Goal: Task Accomplishment & Management: Manage account settings

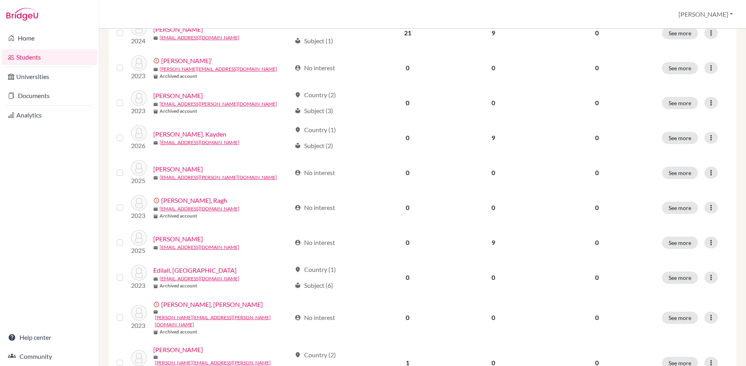
scroll to position [159, 0]
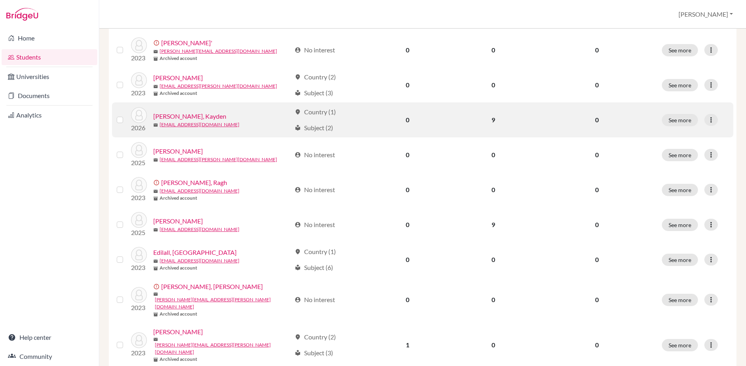
click at [196, 118] on link "[PERSON_NAME], Kayden" at bounding box center [189, 117] width 73 height 10
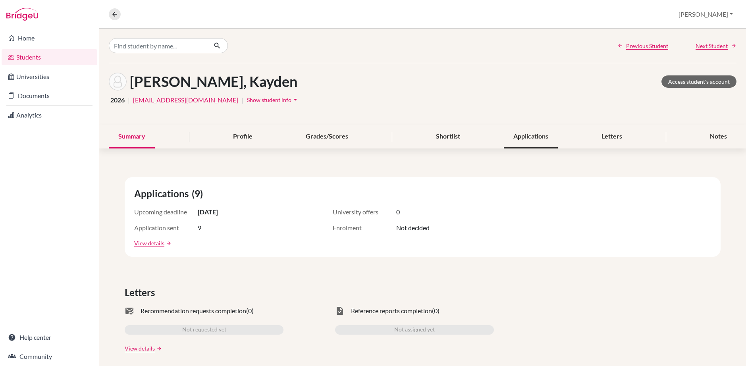
click at [547, 143] on div "Applications" at bounding box center [531, 136] width 54 height 23
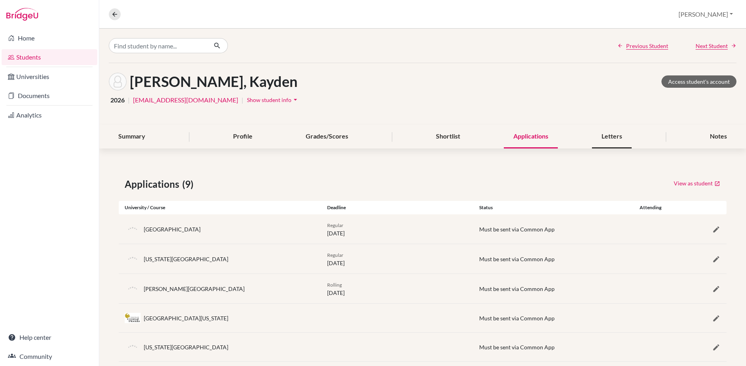
click at [610, 142] on div "Letters" at bounding box center [612, 136] width 40 height 23
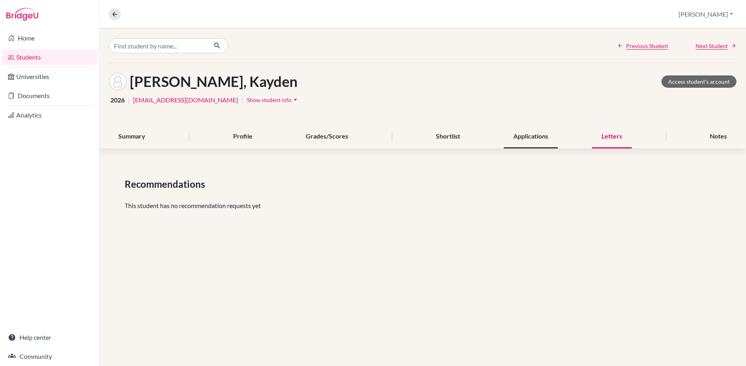
click at [521, 137] on div "Applications" at bounding box center [531, 136] width 54 height 23
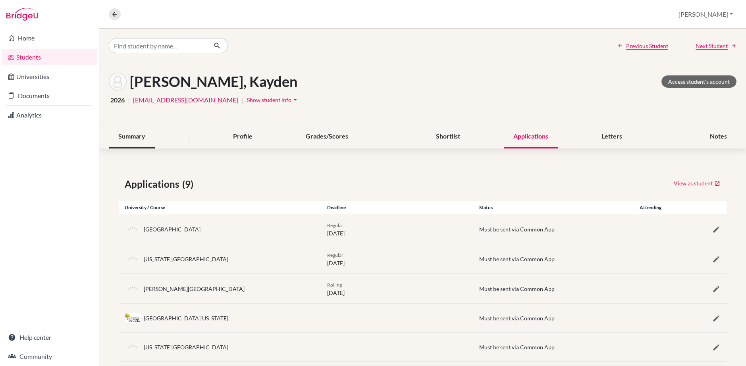
click at [135, 128] on div "Summary" at bounding box center [132, 136] width 46 height 23
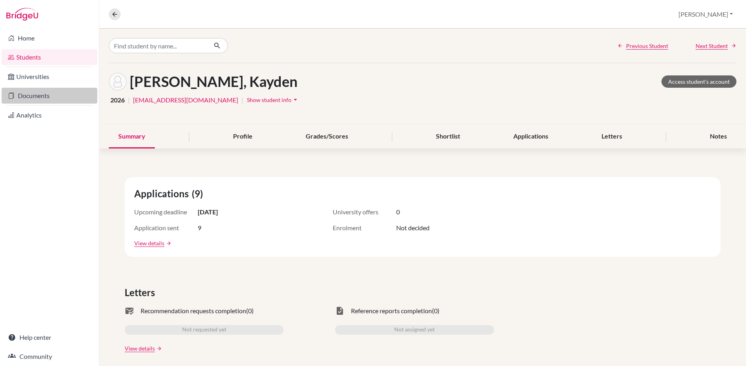
click at [40, 97] on link "Documents" at bounding box center [50, 96] width 96 height 16
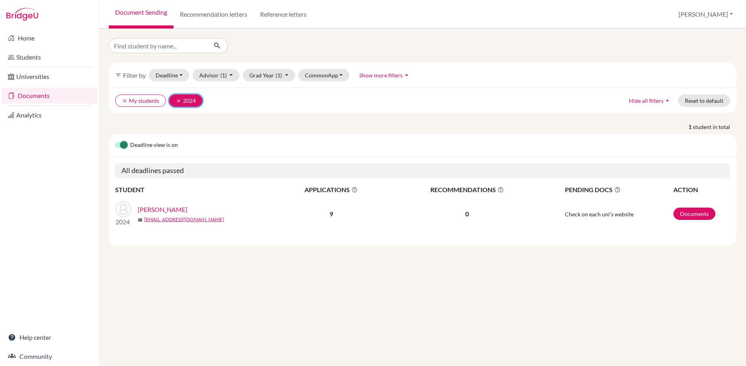
click at [175, 102] on button "clear 2024" at bounding box center [185, 100] width 33 height 12
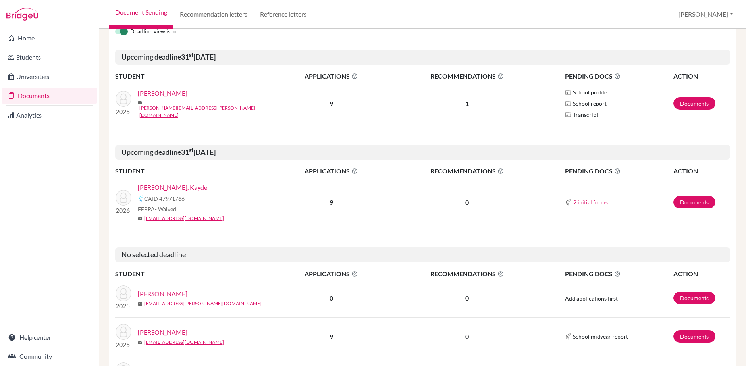
scroll to position [119, 0]
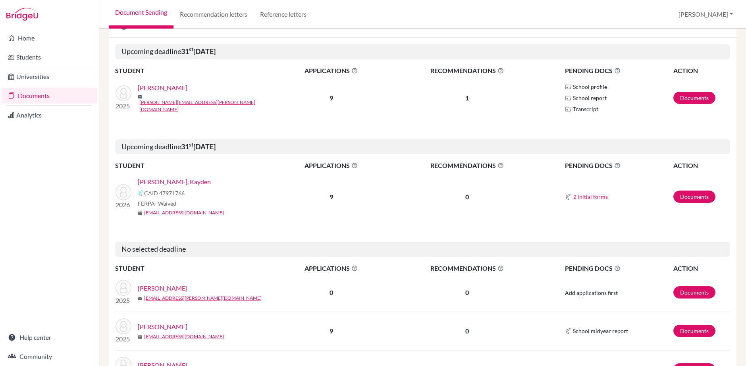
click at [182, 181] on link "[PERSON_NAME], Kayden" at bounding box center [174, 182] width 73 height 10
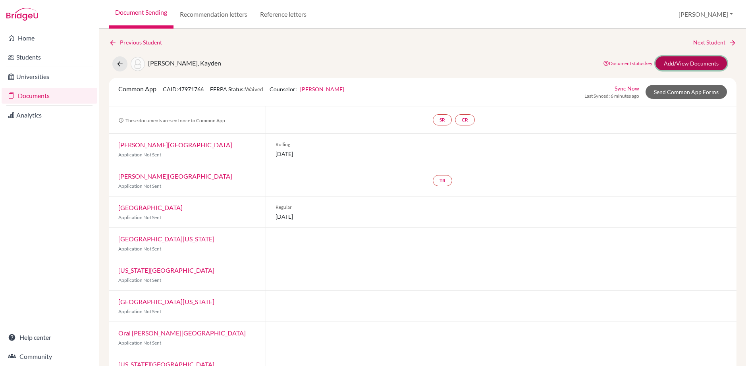
click at [670, 64] on link "Add/View Documents" at bounding box center [691, 63] width 71 height 14
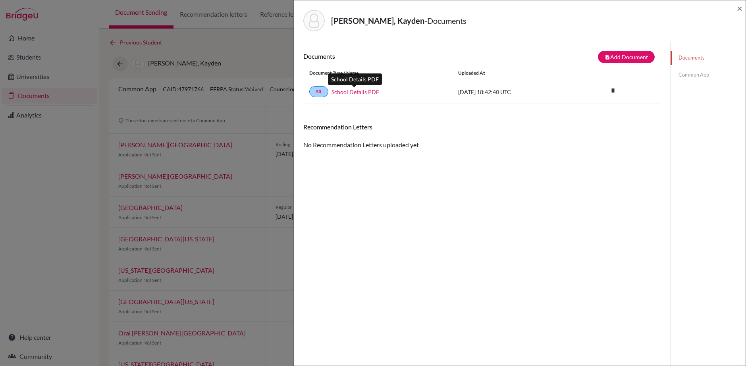
click at [341, 93] on link "School Details PDF" at bounding box center [356, 92] width 48 height 8
click at [678, 73] on link "Common App" at bounding box center [708, 75] width 75 height 14
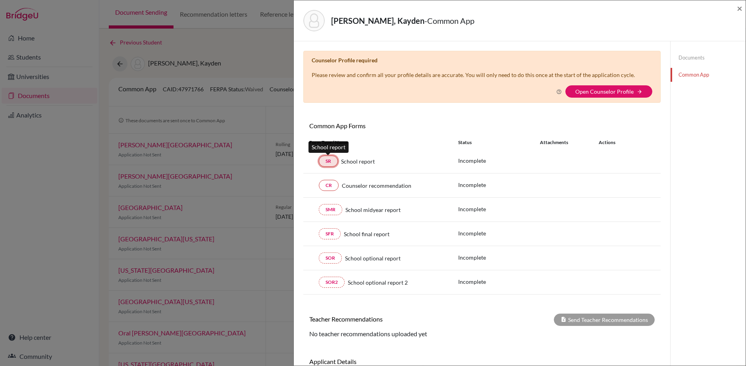
click at [332, 160] on link "SR" at bounding box center [328, 161] width 19 height 11
click at [333, 162] on link "SR" at bounding box center [328, 161] width 19 height 11
click at [629, 92] on link "Open Counselor Profile" at bounding box center [604, 91] width 58 height 7
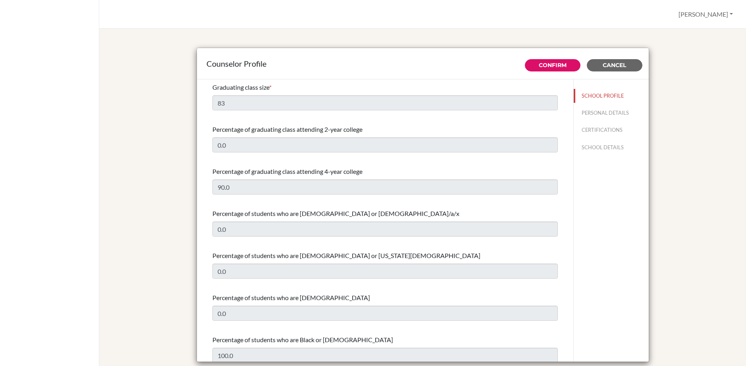
select select "0"
click at [555, 68] on link "Confirm" at bounding box center [553, 65] width 28 height 7
click at [591, 114] on button "PERSONAL DETAILS" at bounding box center [611, 113] width 75 height 14
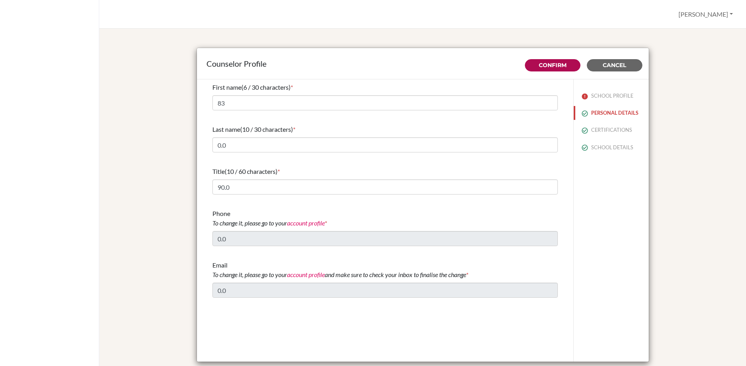
type input "[PERSON_NAME]"
type input "Cartwright"
type input "Counselor"
type input "1.242-322-3783"
type input "joshua.cartwright@aceaschools.org"
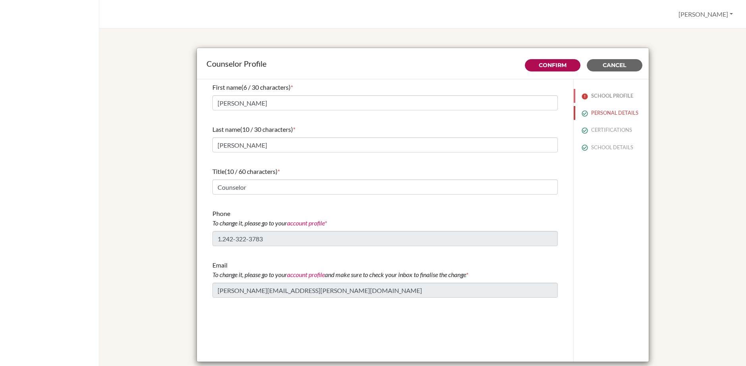
click at [607, 94] on button "SCHOOL PROFILE" at bounding box center [611, 96] width 75 height 14
type input "83"
type input "0.0"
type input "90.0"
type input "0.0"
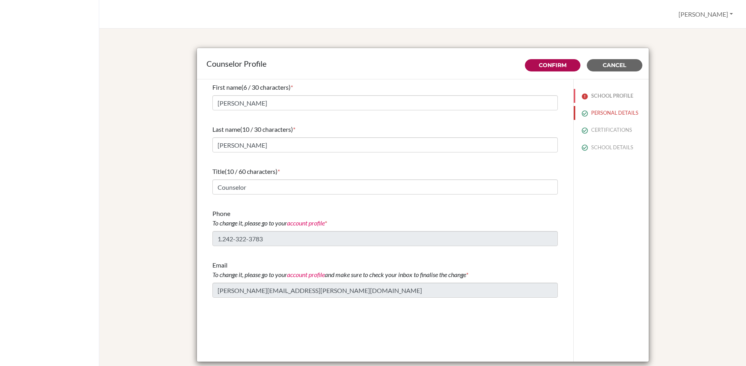
type input "0.0"
select select "0"
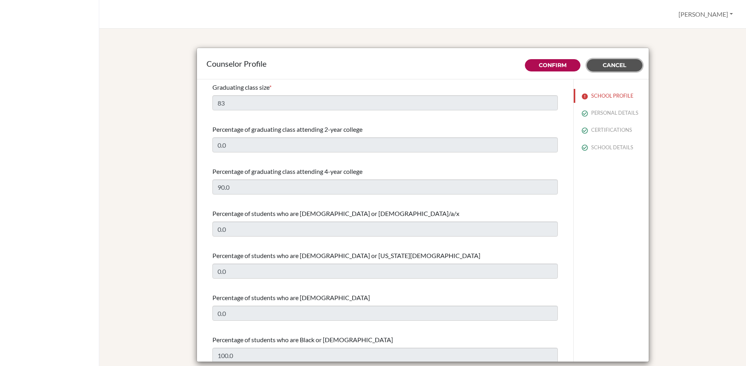
click at [608, 60] on button "Cancel" at bounding box center [615, 65] width 56 height 12
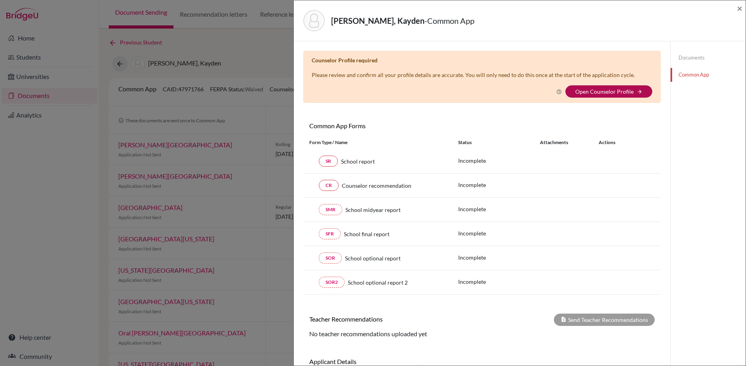
click at [622, 88] on link "Open Counselor Profile" at bounding box center [604, 91] width 58 height 7
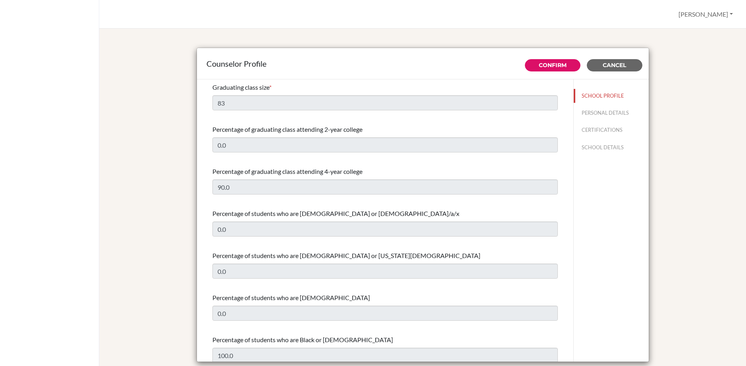
select select "0"
click at [596, 69] on button "Cancel" at bounding box center [615, 65] width 56 height 12
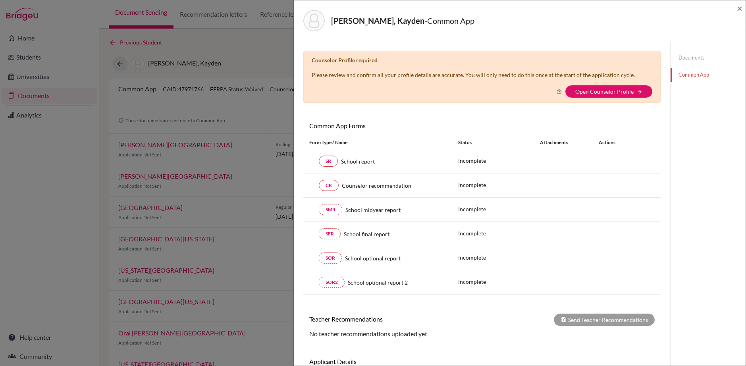
click at [208, 203] on div "[PERSON_NAME], Kayden - Common App × × Counselor Profile required Please review…" at bounding box center [373, 183] width 746 height 366
click at [740, 8] on span "×" at bounding box center [740, 8] width 6 height 12
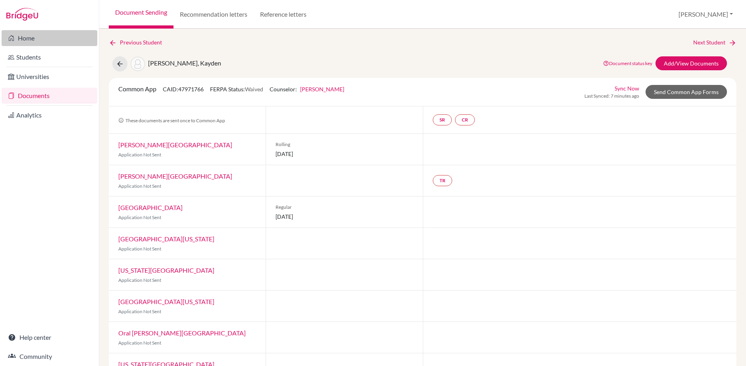
click at [19, 36] on link "Home" at bounding box center [50, 38] width 96 height 16
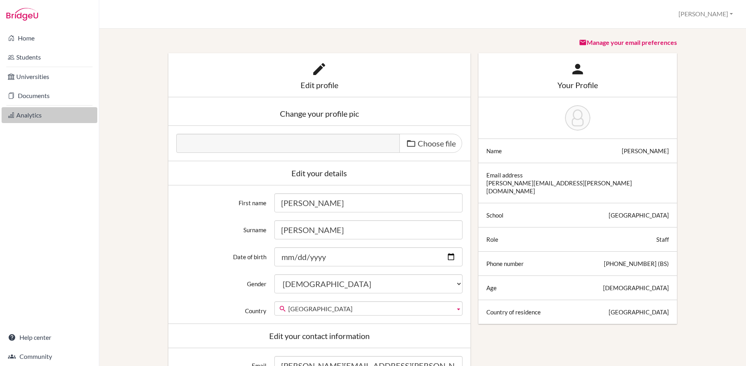
click at [25, 111] on link "Analytics" at bounding box center [50, 115] width 96 height 16
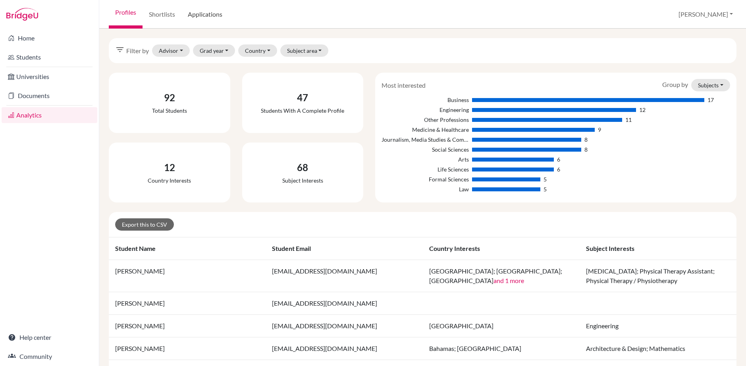
click at [212, 21] on link "Applications" at bounding box center [204, 14] width 47 height 29
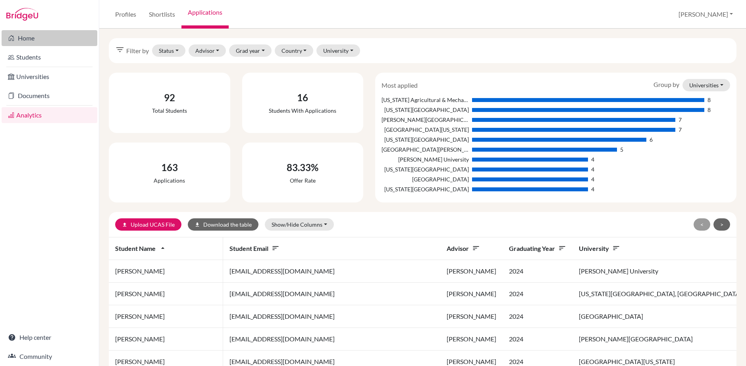
click at [48, 33] on link "Home" at bounding box center [50, 38] width 96 height 16
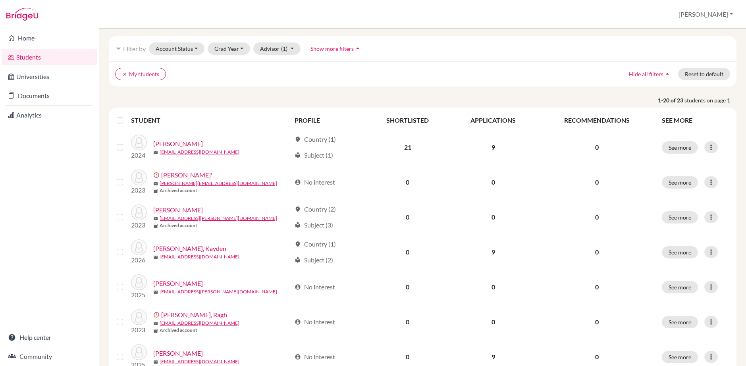
scroll to position [40, 0]
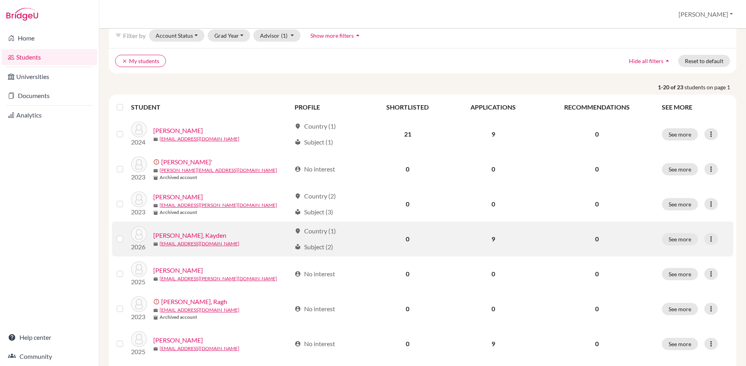
click at [188, 236] on link "[PERSON_NAME], Kayden" at bounding box center [189, 236] width 73 height 10
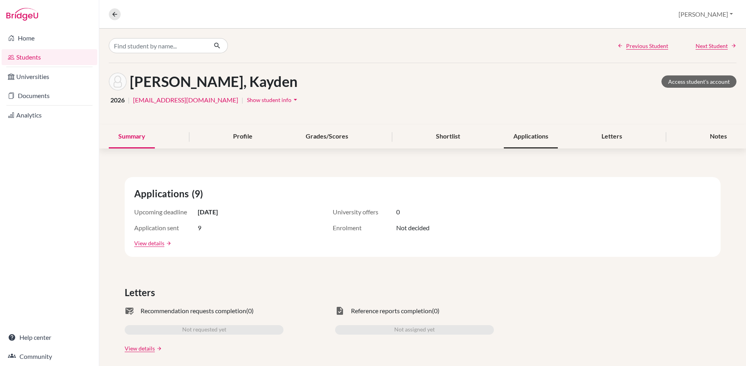
click at [509, 141] on div "Applications" at bounding box center [531, 136] width 54 height 23
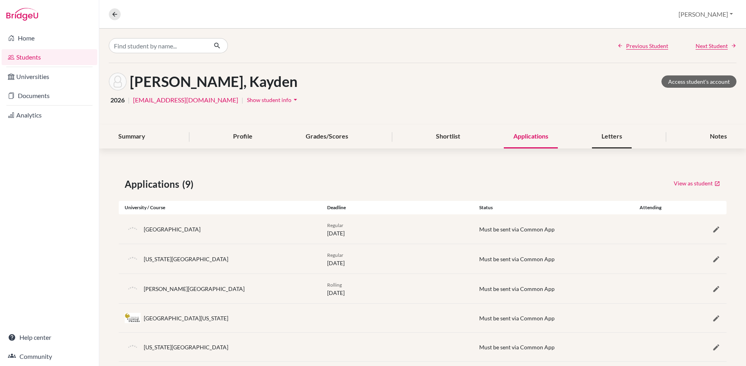
click at [601, 140] on div "Letters" at bounding box center [612, 136] width 40 height 23
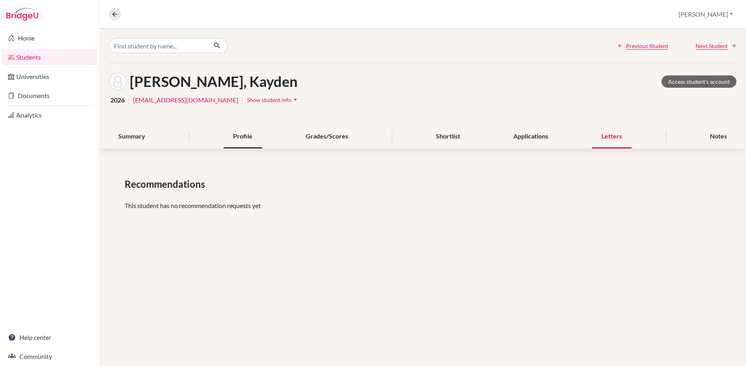
click at [255, 141] on div "Profile" at bounding box center [243, 136] width 39 height 23
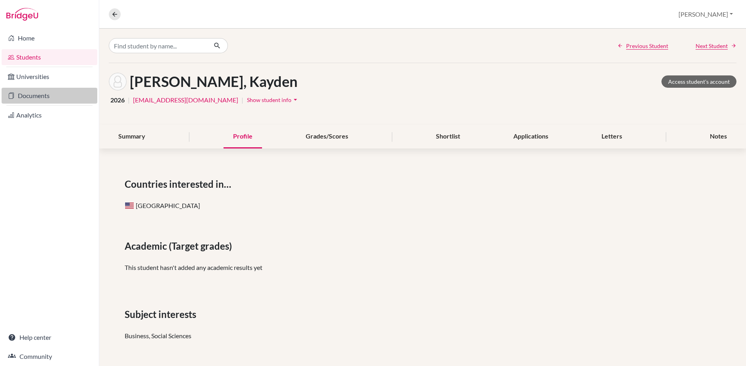
click at [79, 96] on link "Documents" at bounding box center [50, 96] width 96 height 16
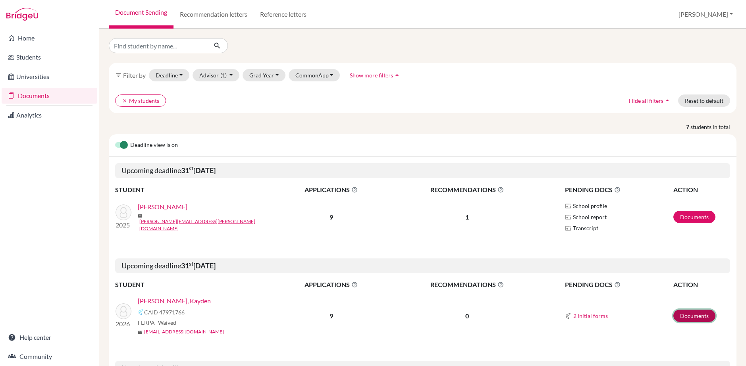
click at [687, 312] on link "Documents" at bounding box center [694, 316] width 42 height 12
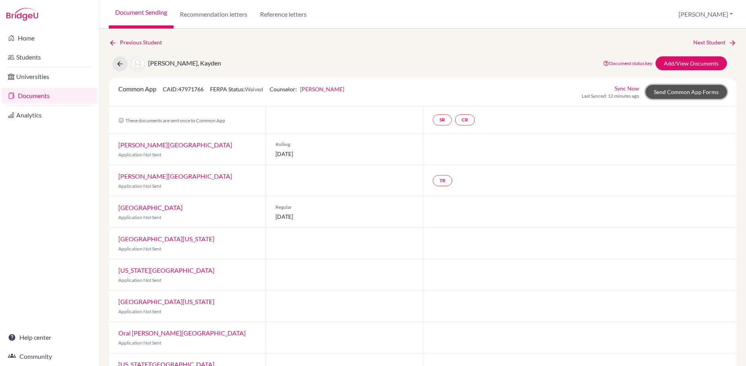
click at [688, 91] on link "Send Common App Forms" at bounding box center [686, 92] width 81 height 14
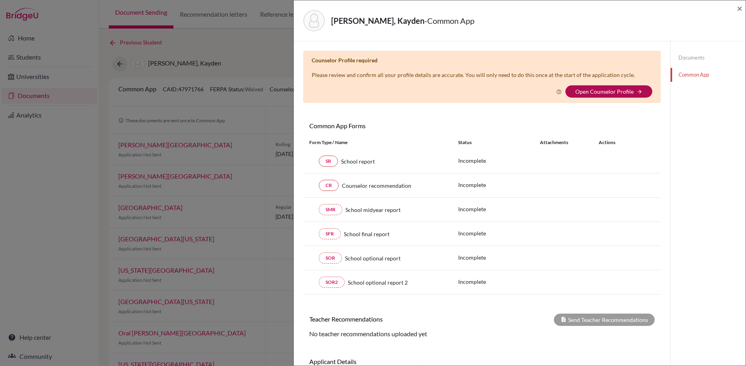
click at [626, 93] on link "Open Counselor Profile" at bounding box center [604, 91] width 58 height 7
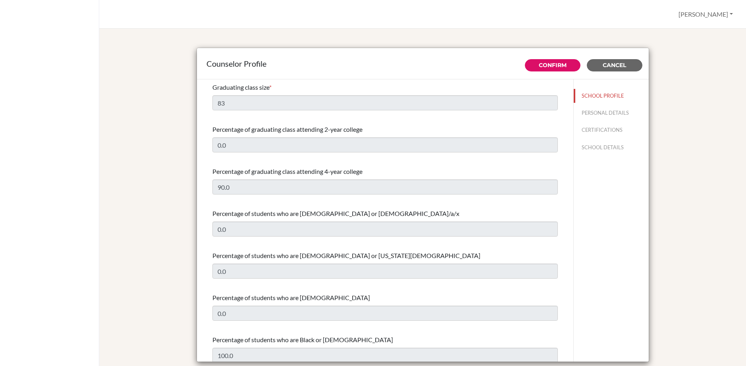
select select "0"
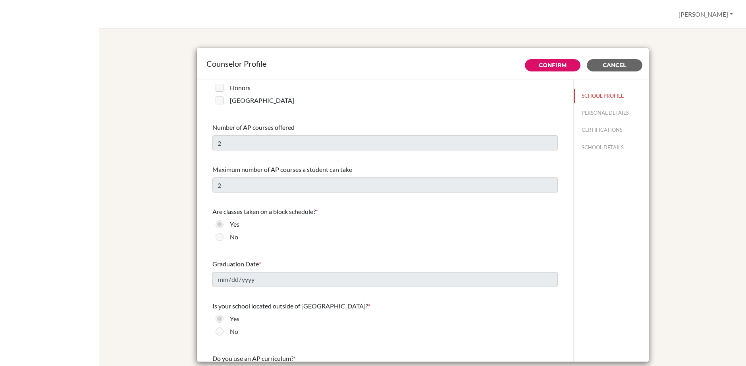
scroll to position [599, 0]
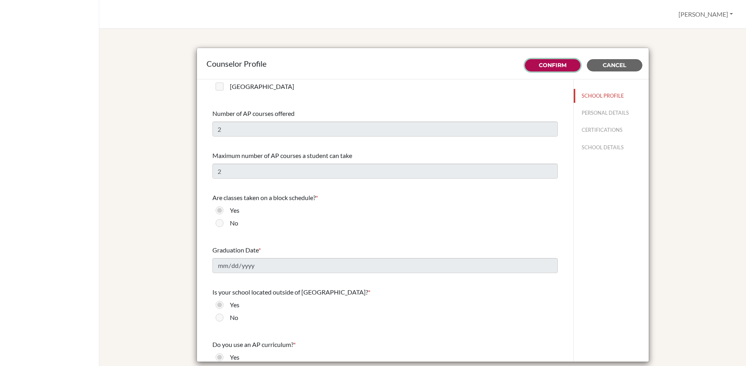
click at [556, 69] on button "Confirm" at bounding box center [553, 65] width 56 height 12
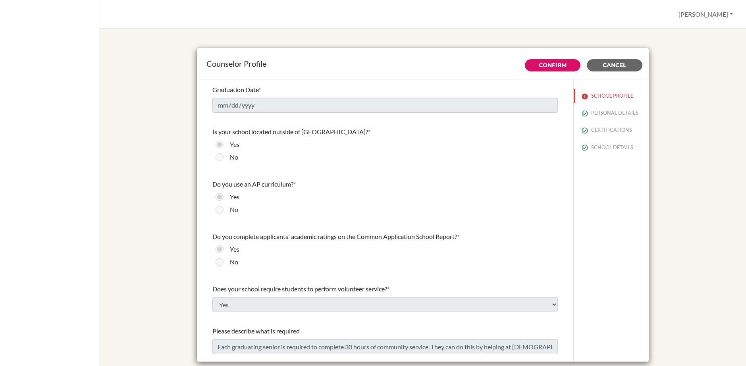
scroll to position [866, 0]
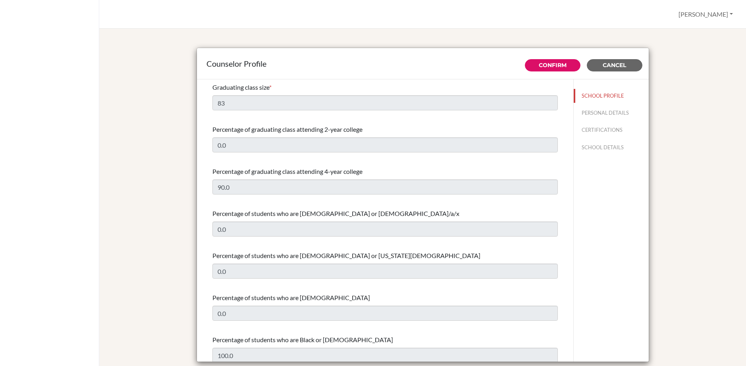
select select "0"
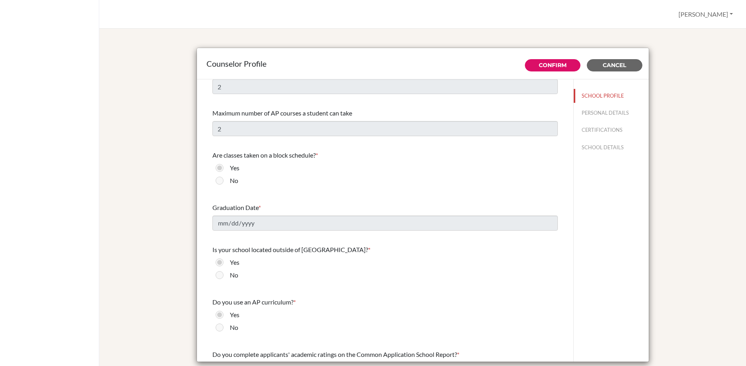
scroll to position [638, 0]
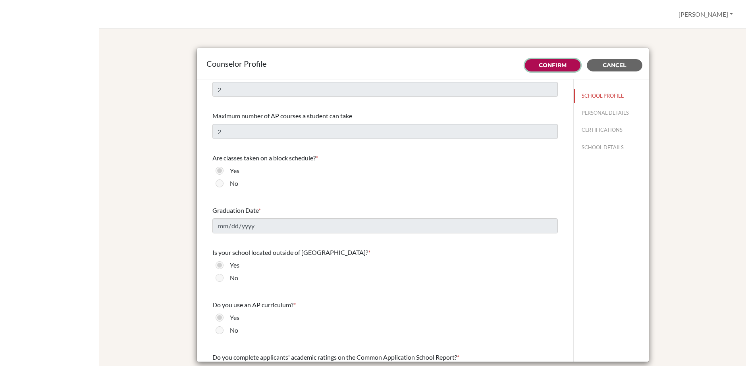
click at [544, 63] on link "Confirm" at bounding box center [553, 65] width 28 height 7
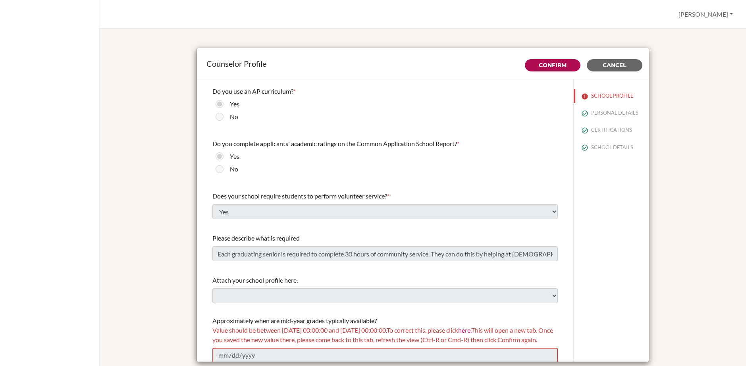
scroll to position [866, 0]
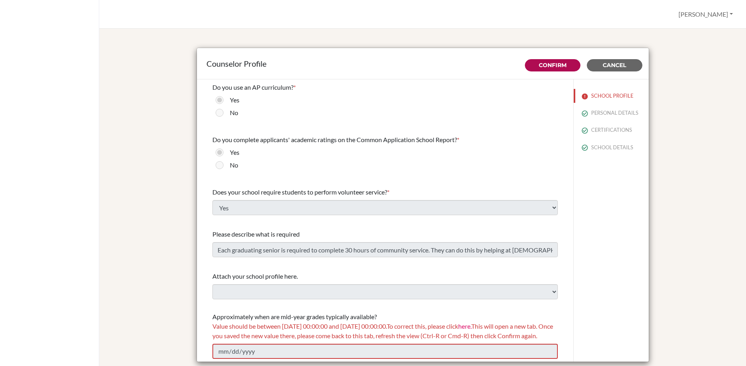
click at [466, 322] on span "Value should be between 01/01/2025 00:00:00 and 12/31/2026 00:00:00. To correct…" at bounding box center [382, 330] width 341 height 17
click at [474, 328] on span "Value should be between 01/01/2025 00:00:00 and 12/31/2026 00:00:00. To correct…" at bounding box center [382, 330] width 341 height 17
drag, startPoint x: 464, startPoint y: 328, endPoint x: 482, endPoint y: 325, distance: 18.5
click at [482, 325] on span "Value should be between 01/01/2025 00:00:00 and 12/31/2026 00:00:00. To correct…" at bounding box center [382, 330] width 341 height 17
click at [461, 336] on div "Value should be between 01/01/2025 00:00:00 and 12/31/2026 00:00:00. To correct…" at bounding box center [384, 331] width 345 height 19
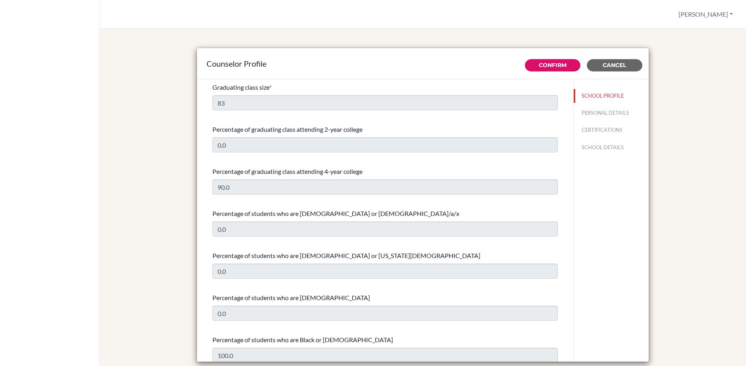
select select "0"
click at [611, 63] on span "Cancel" at bounding box center [614, 65] width 23 height 7
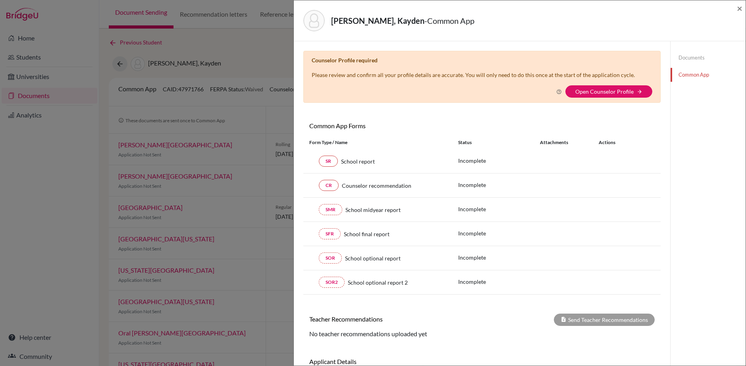
click at [557, 93] on icon at bounding box center [559, 92] width 6 height 6
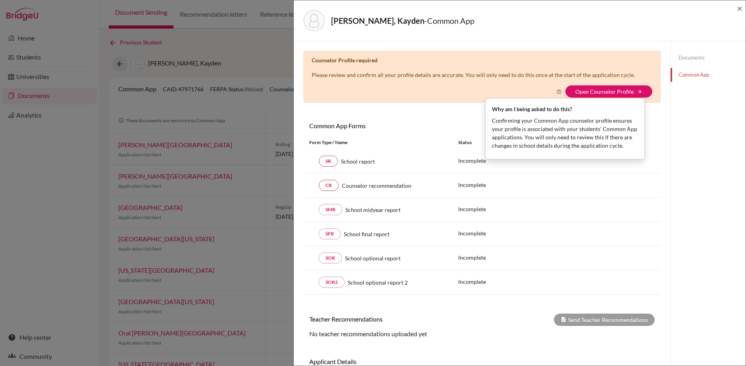
click at [463, 98] on div "Counselor Profile required Please review and confirm all your profile details a…" at bounding box center [481, 77] width 357 height 52
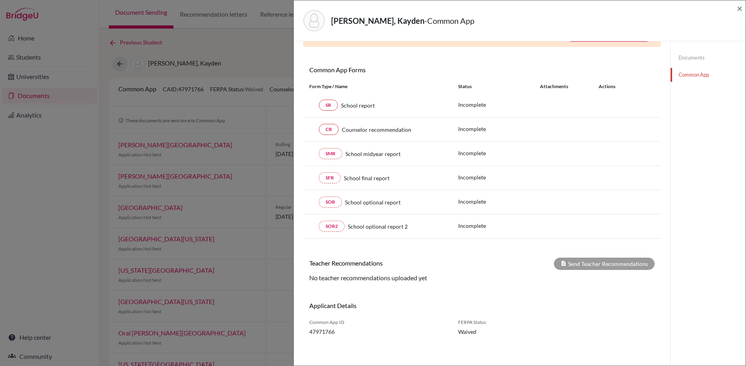
scroll to position [58, 0]
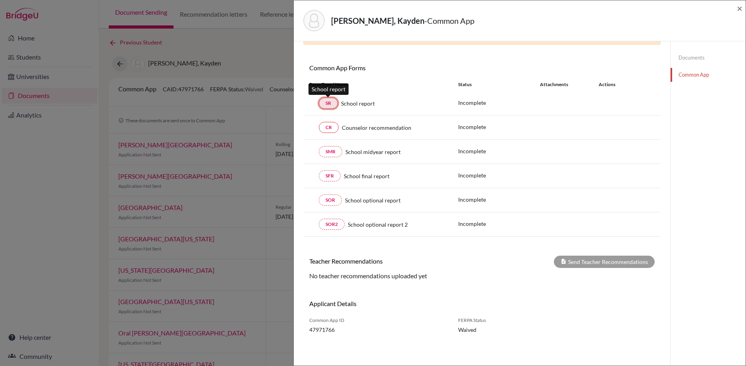
click at [323, 101] on link "SR" at bounding box center [328, 103] width 19 height 11
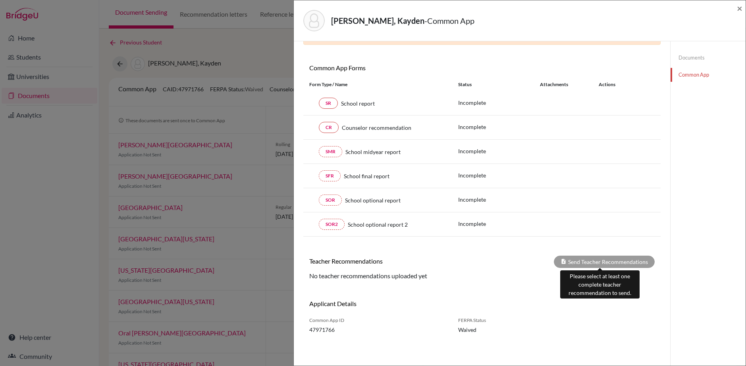
click at [578, 259] on div "Send Teacher Recommendations" at bounding box center [604, 262] width 101 height 12
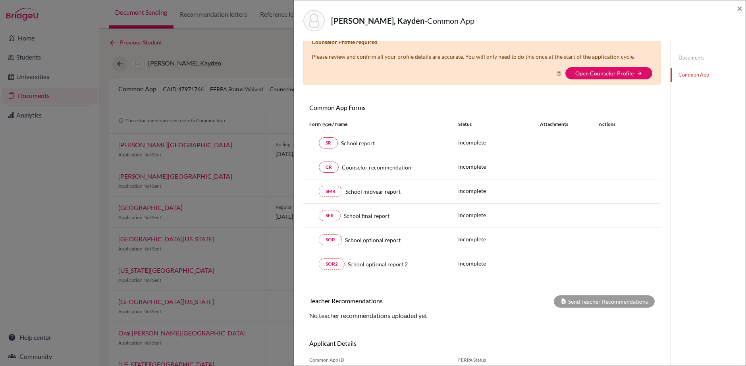
scroll to position [0, 0]
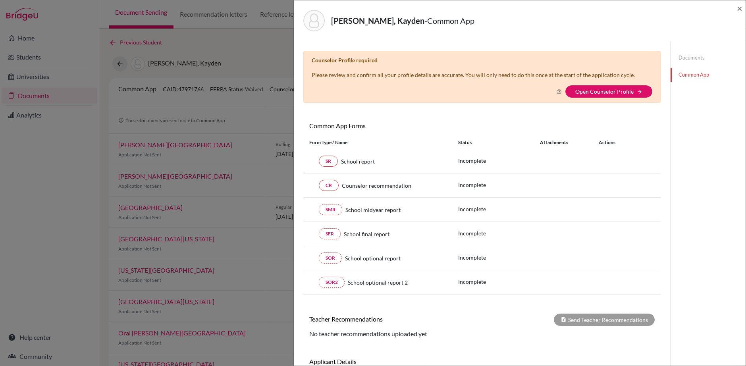
click at [683, 56] on link "Documents" at bounding box center [708, 58] width 75 height 14
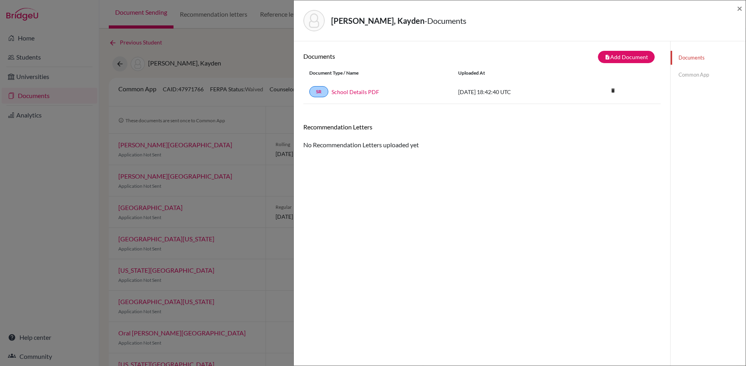
click at [371, 147] on div "Recommendation Letters No Recommendation Letters uploaded yet" at bounding box center [481, 136] width 357 height 27
click at [609, 56] on button "note_add Add Document" at bounding box center [626, 57] width 57 height 12
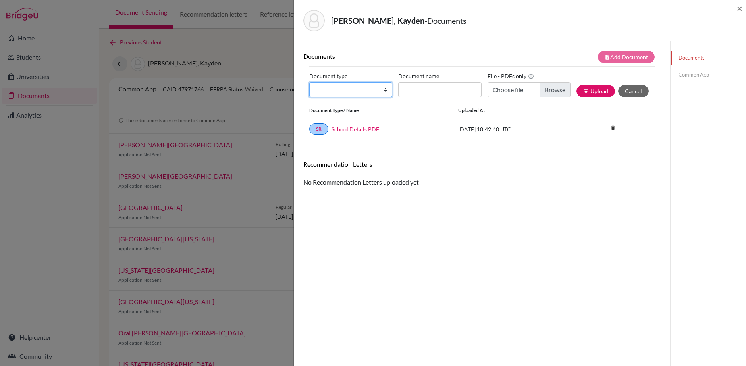
click at [378, 93] on select "Change explanation for Common App reports Counselor recommendation Internationa…" at bounding box center [350, 89] width 83 height 15
select select "2"
click at [309, 82] on select "Change explanation for Common App reports Counselor recommendation Internationa…" at bounding box center [350, 89] width 83 height 15
click at [406, 88] on input "Document name" at bounding box center [439, 89] width 83 height 15
click at [509, 92] on input "Choose file" at bounding box center [529, 89] width 83 height 15
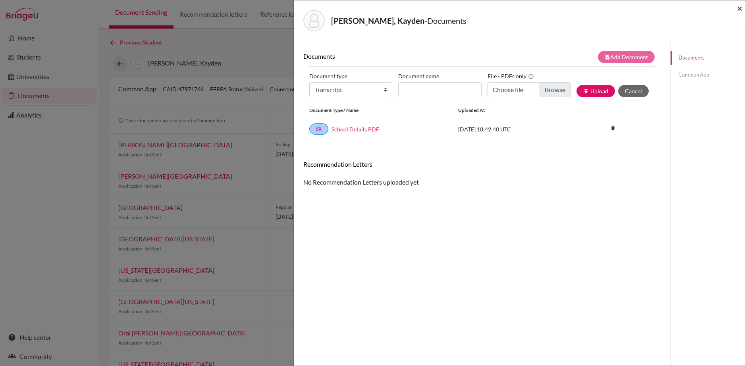
click at [739, 10] on span "×" at bounding box center [740, 8] width 6 height 12
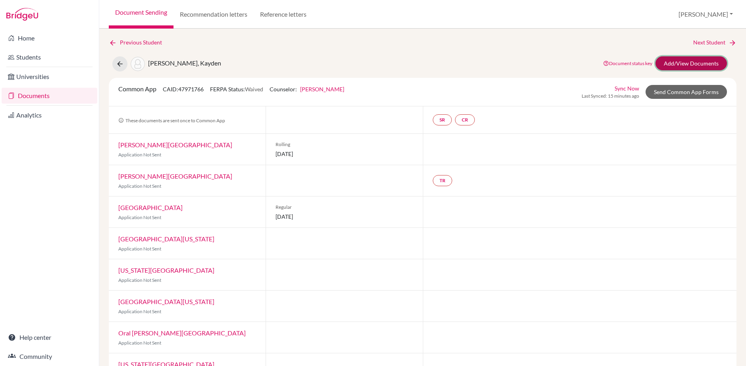
click at [669, 61] on link "Add/View Documents" at bounding box center [691, 63] width 71 height 14
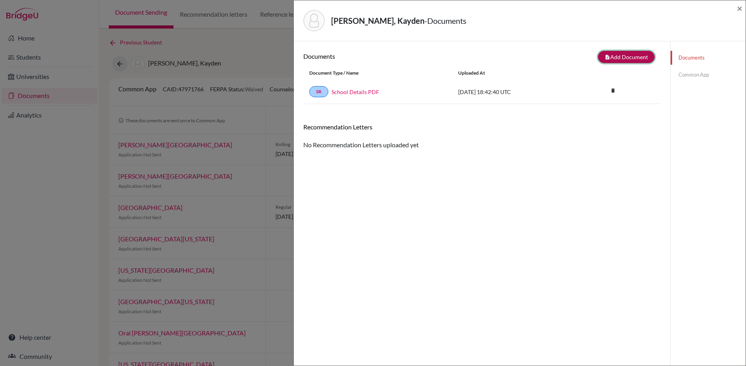
click at [627, 58] on button "note_add Add Document" at bounding box center [626, 57] width 57 height 12
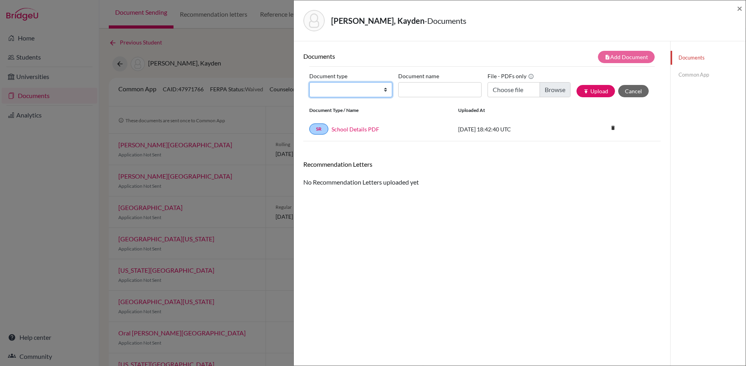
click at [355, 91] on select "Change explanation for Common App reports Counselor recommendation Internationa…" at bounding box center [350, 89] width 83 height 15
click at [690, 75] on link "Common App" at bounding box center [708, 75] width 75 height 14
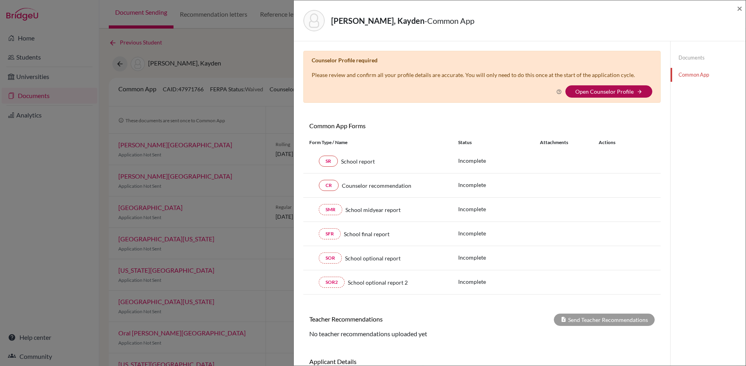
click at [600, 93] on link "Open Counselor Profile" at bounding box center [604, 91] width 58 height 7
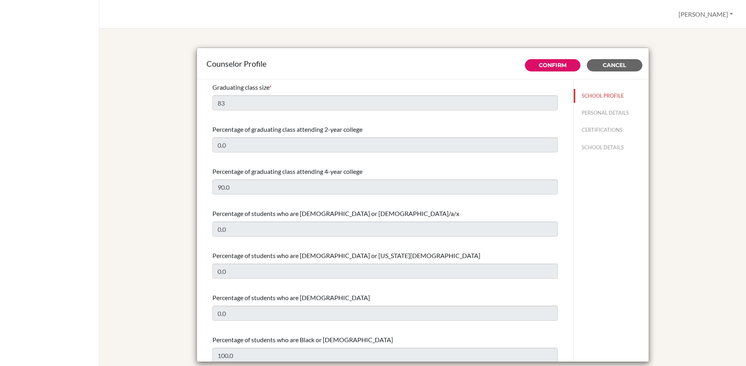
select select "0"
click at [613, 70] on button "Cancel" at bounding box center [615, 65] width 56 height 12
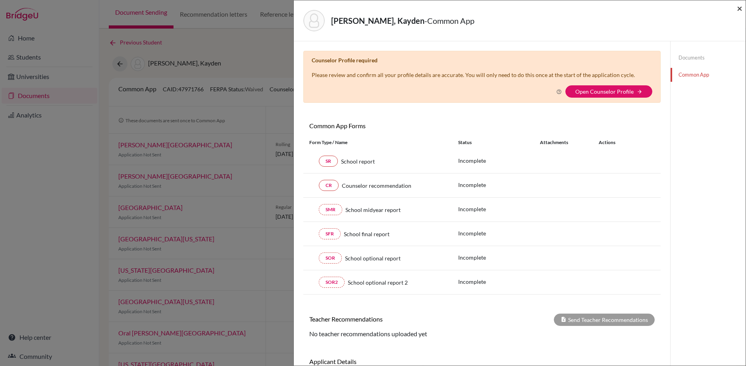
click at [738, 10] on span "×" at bounding box center [740, 8] width 6 height 12
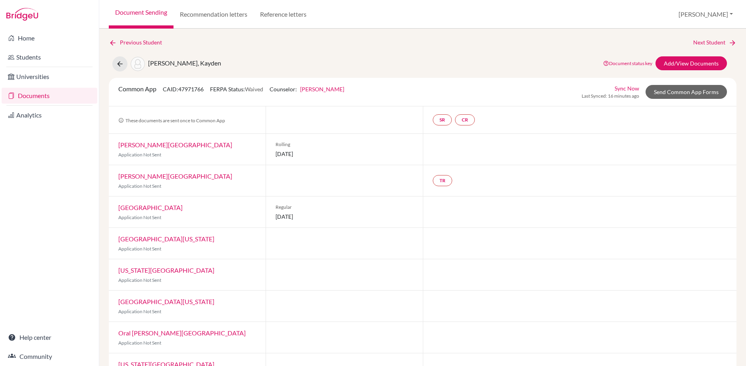
click at [417, 19] on div "Document Sending Recommendation letters Reference letters Joshua Profile School…" at bounding box center [422, 14] width 647 height 29
